Goal: Information Seeking & Learning: Compare options

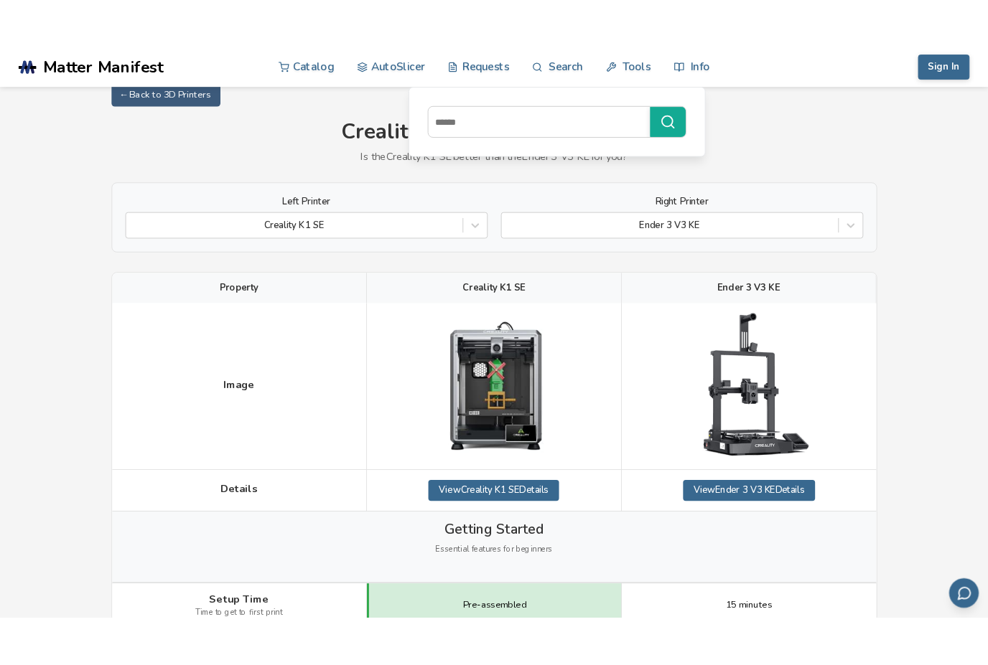
scroll to position [124, 0]
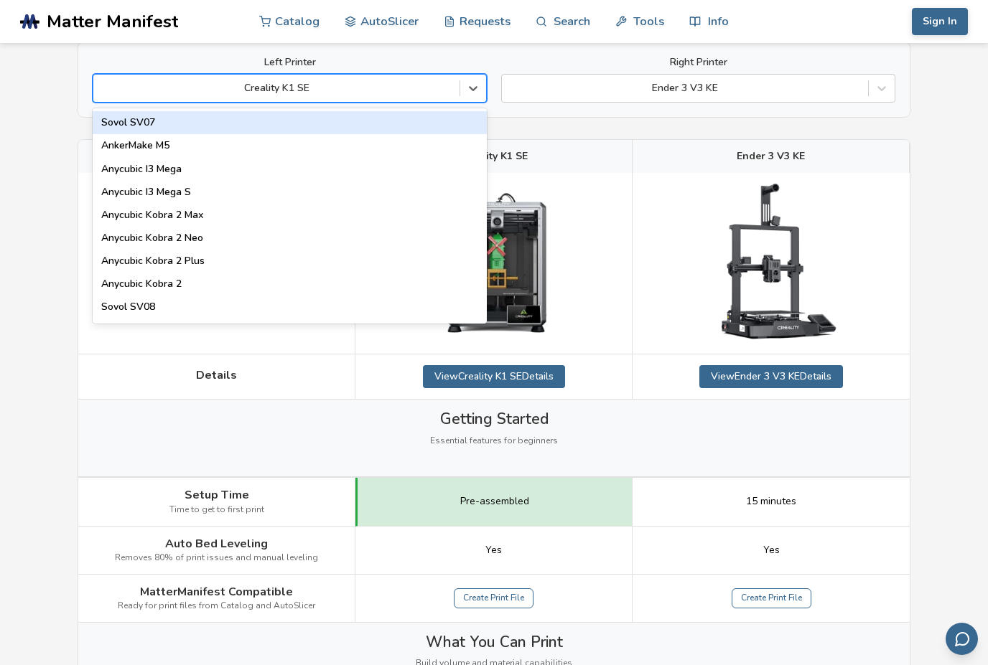
click at [317, 87] on div at bounding box center [276, 88] width 352 height 14
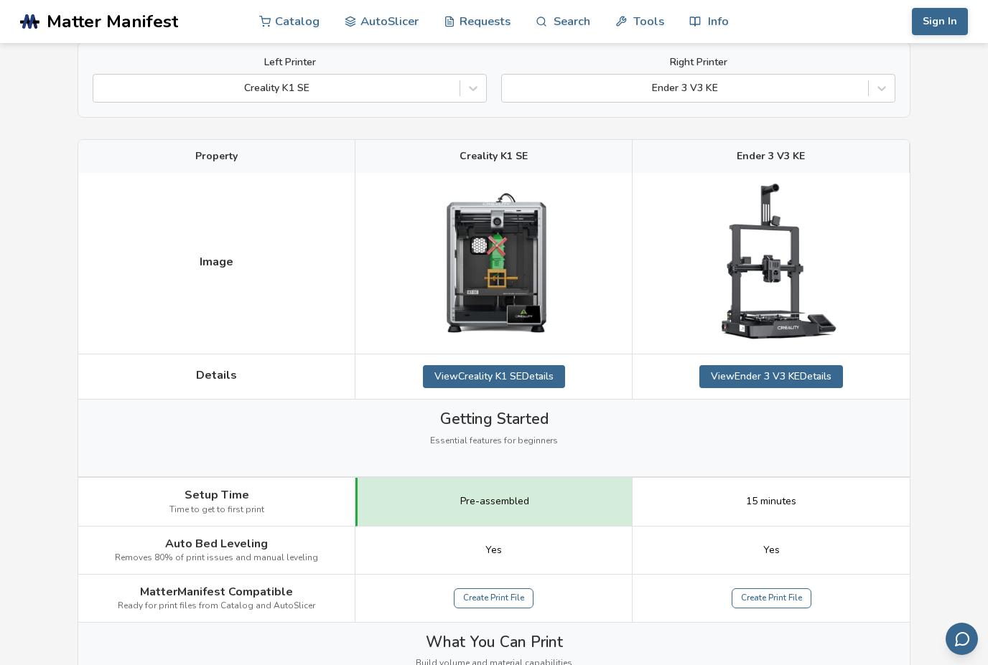
drag, startPoint x: 541, startPoint y: 154, endPoint x: 433, endPoint y: 151, distance: 108.4
click at [433, 151] on div "Creality K1 SE" at bounding box center [493, 156] width 277 height 33
copy span "Creality K1 SE"
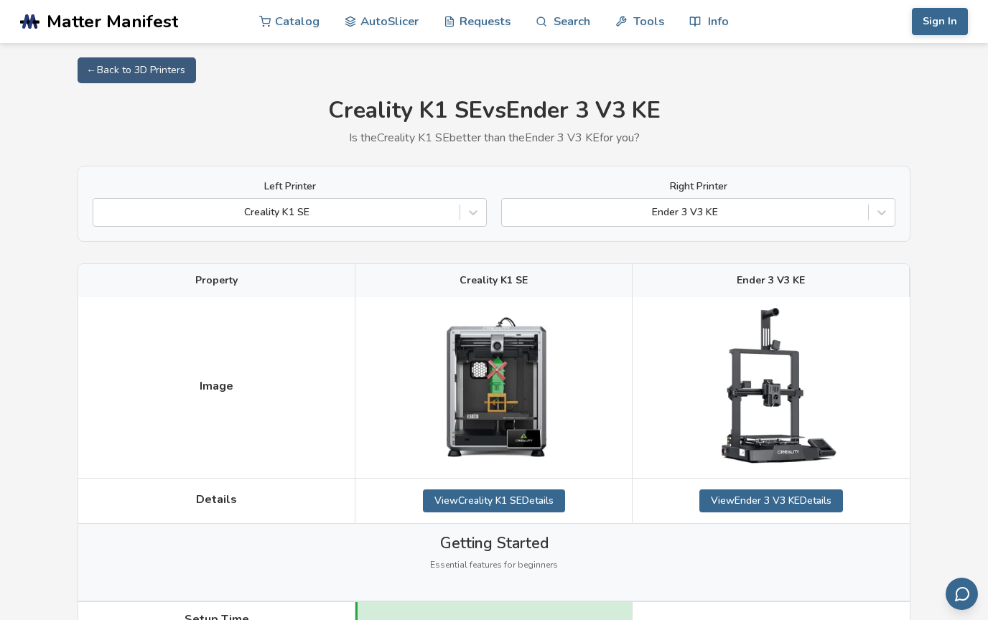
click at [343, 111] on h1 "Creality K1 SE vs Ender 3 V3 KE" at bounding box center [494, 111] width 833 height 27
copy h1 "Creality"
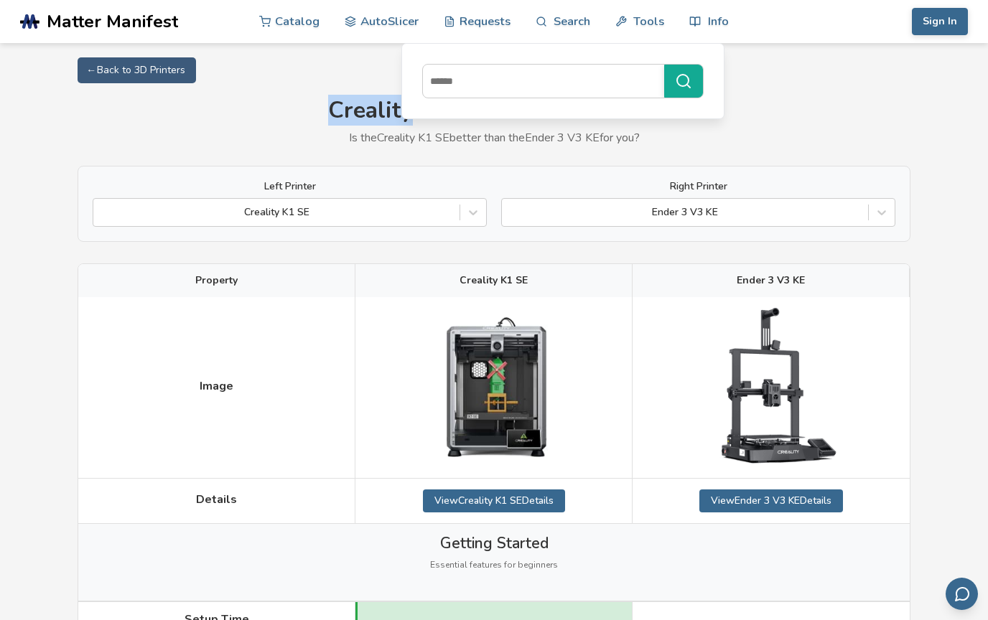
scroll to position [146, 0]
